Goal: Task Accomplishment & Management: Manage account settings

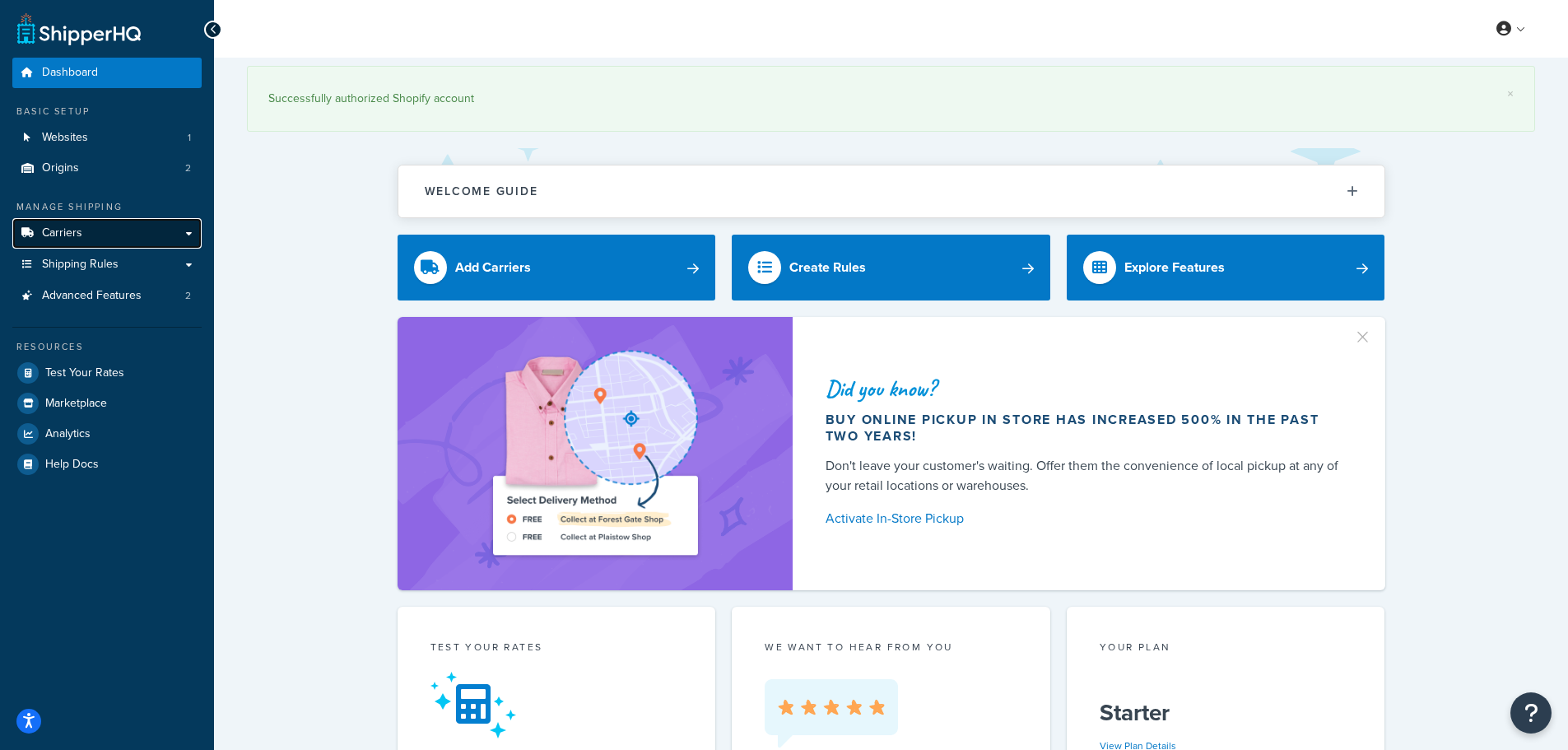
click at [165, 240] on link "Carriers" at bounding box center [107, 234] width 189 height 30
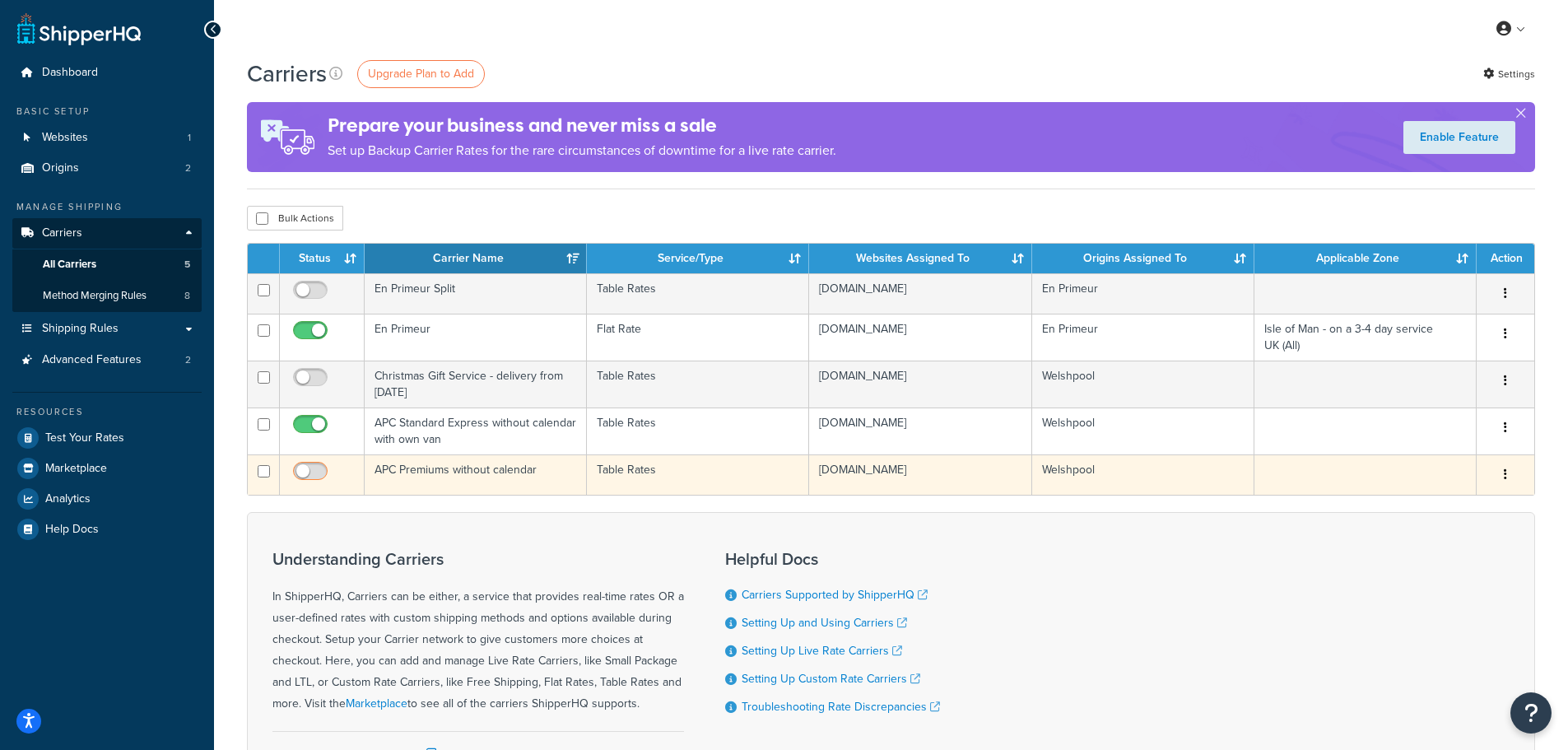
click at [306, 470] on input "checkbox" at bounding box center [312, 475] width 45 height 20
checkbox input "true"
